Goal: Task Accomplishment & Management: Manage account settings

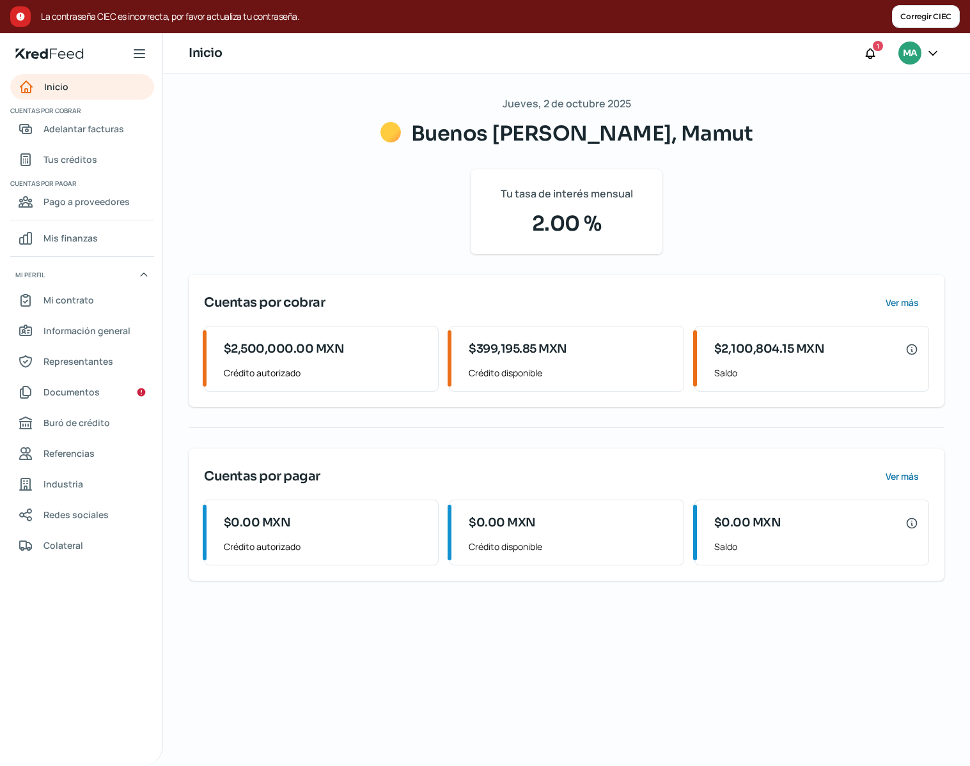
click at [916, 18] on button "Corregir CIEC" at bounding box center [926, 16] width 68 height 23
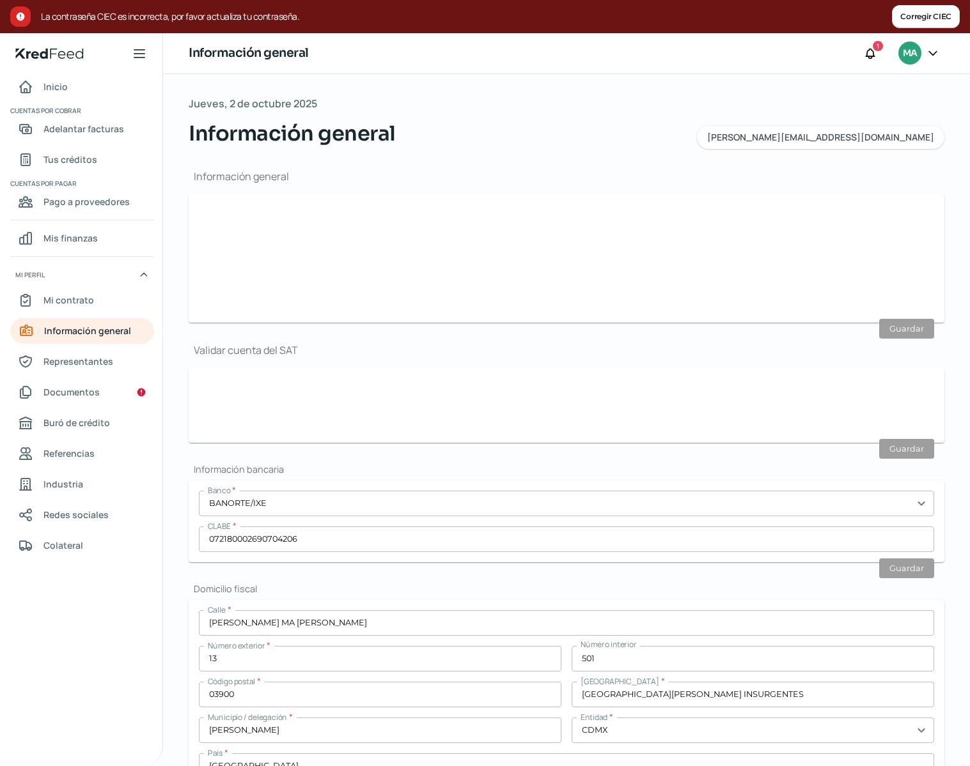
scroll to position [268, 0]
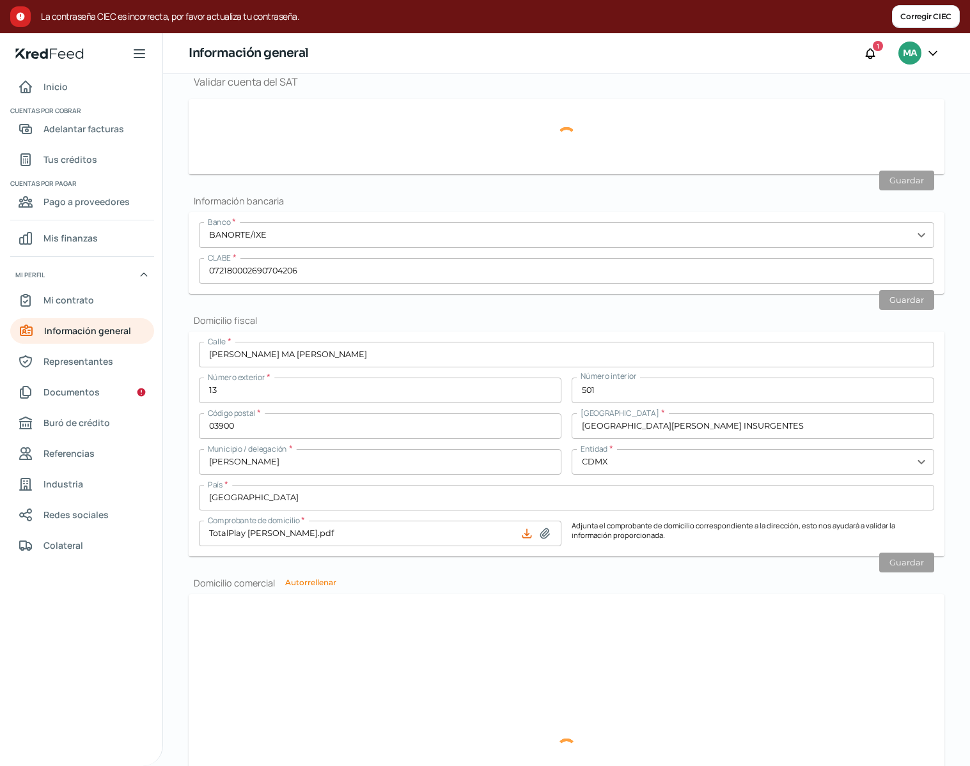
type input "[PERSON_NAME][EMAIL_ADDRESS][DOMAIN_NAME]"
type input "Personas [PERSON_NAME] del régimen general"
type input "Mamut"
type input "55 - 1849 - 9867"
type input "55 - 7158 - 8167"
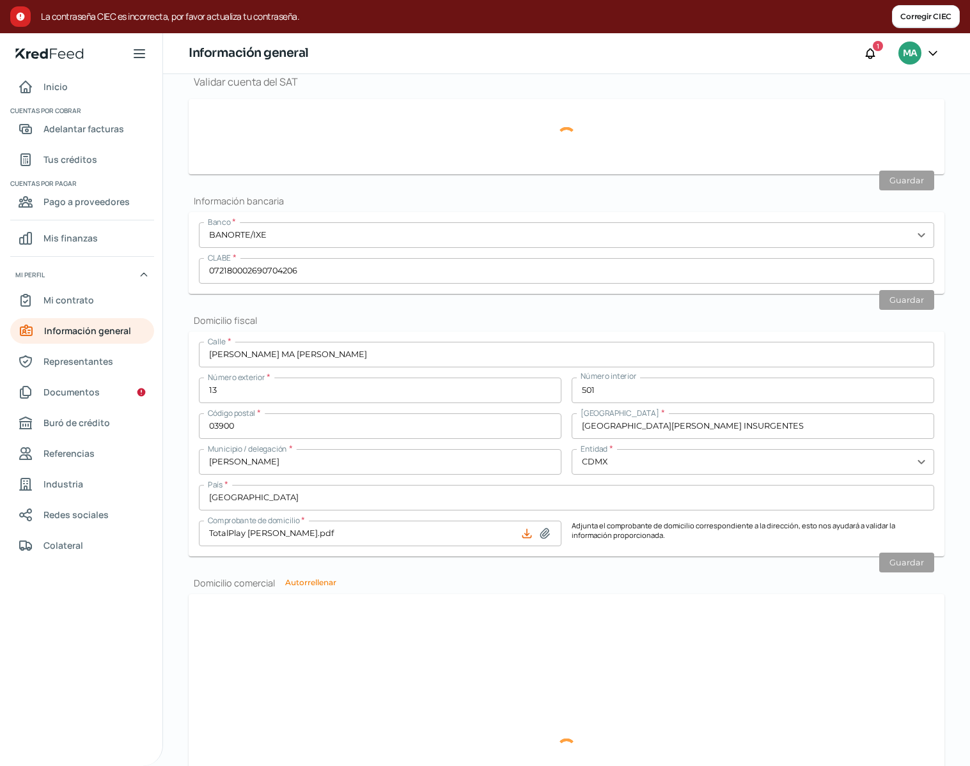
type input "MPU1501199K3"
type input "[PERSON_NAME] MA [PERSON_NAME]"
type input "13"
type input "501"
type input "03900"
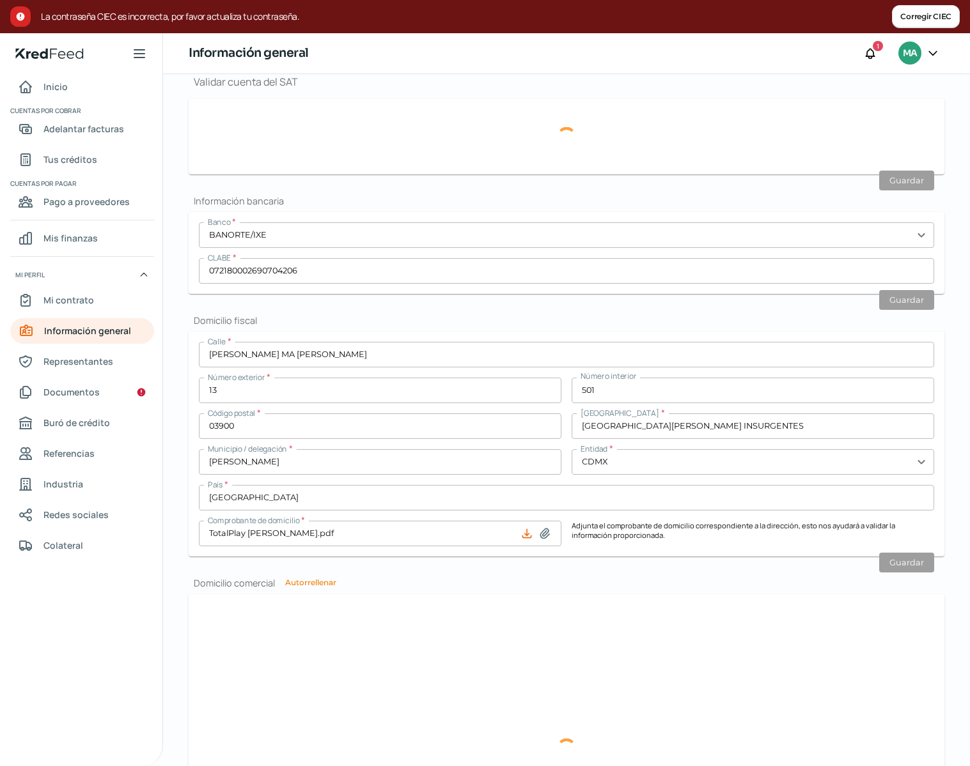
type input "[GEOGRAPHIC_DATA][PERSON_NAME] INSURGENTES"
type input "[PERSON_NAME]"
type input "CDMX"
type input "[GEOGRAPHIC_DATA]"
type input "TotalPlay [PERSON_NAME].pdf"
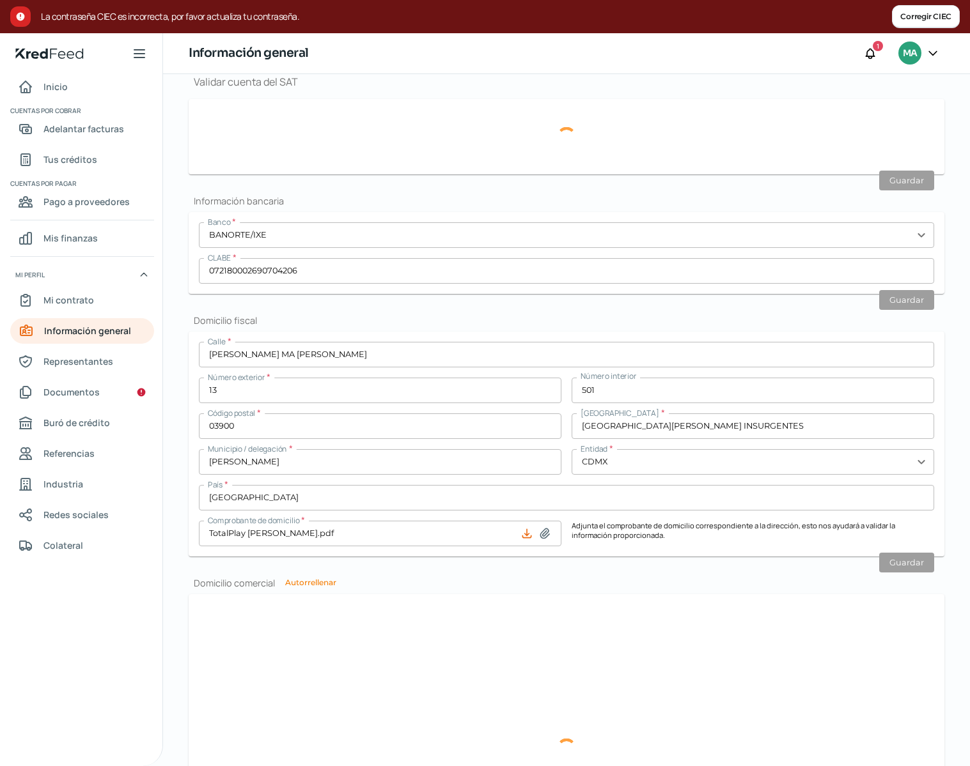
type input "10"
type input "8"
type input "Rentada"
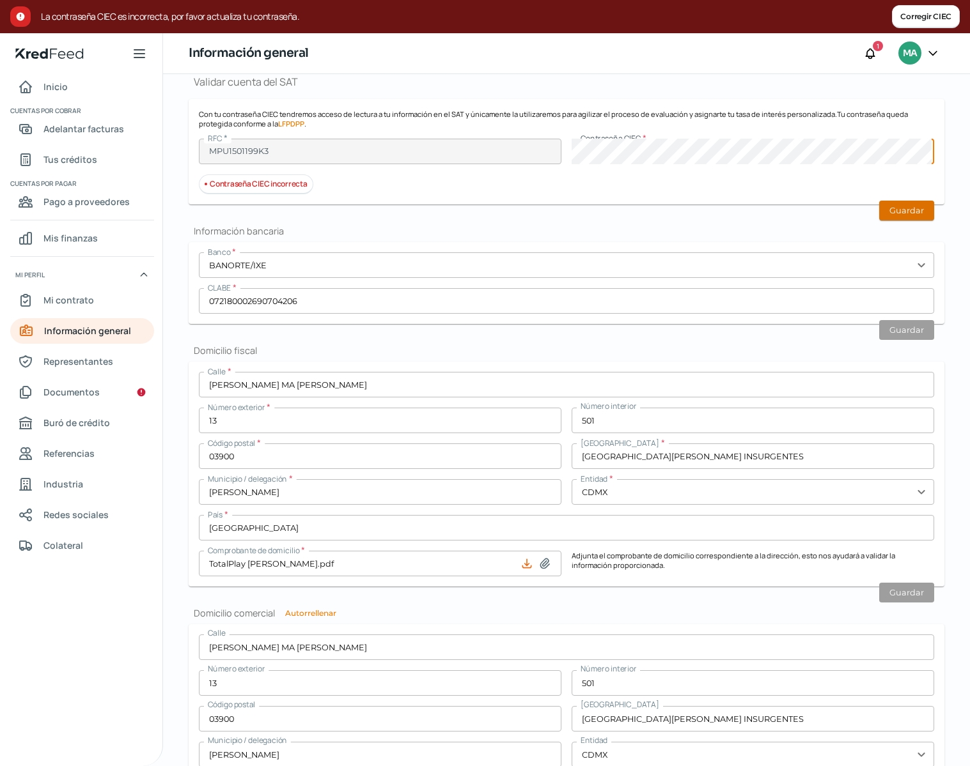
click at [893, 210] on button "Guardar" at bounding box center [906, 211] width 55 height 20
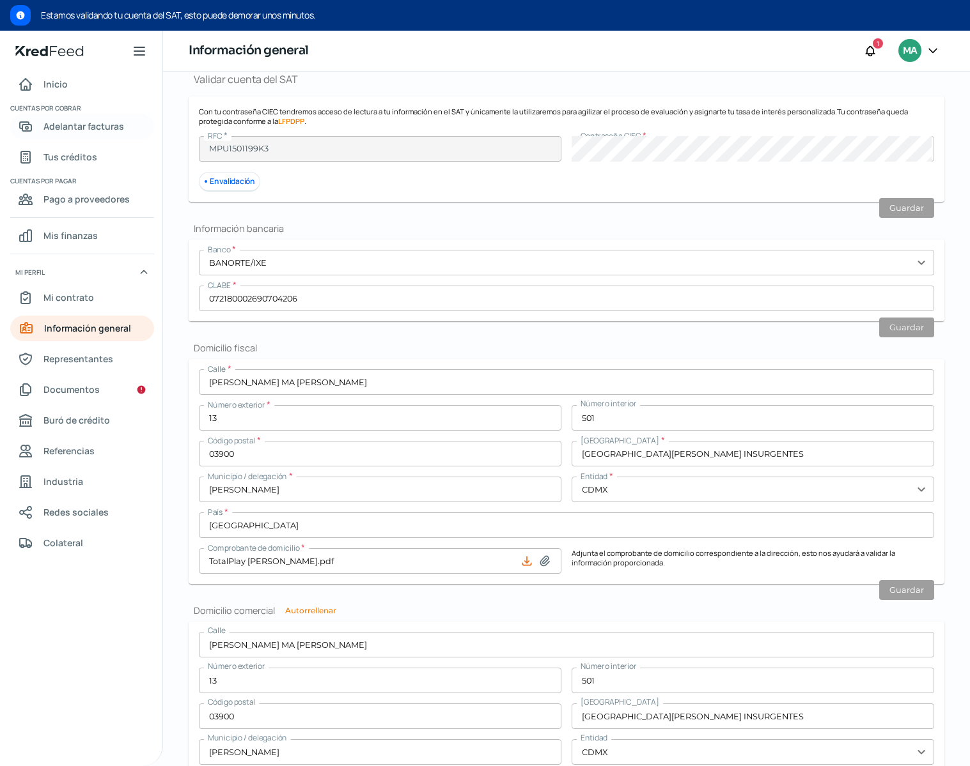
click at [95, 126] on span "Adelantar facturas" at bounding box center [83, 126] width 81 height 16
